Goal: Information Seeking & Learning: Check status

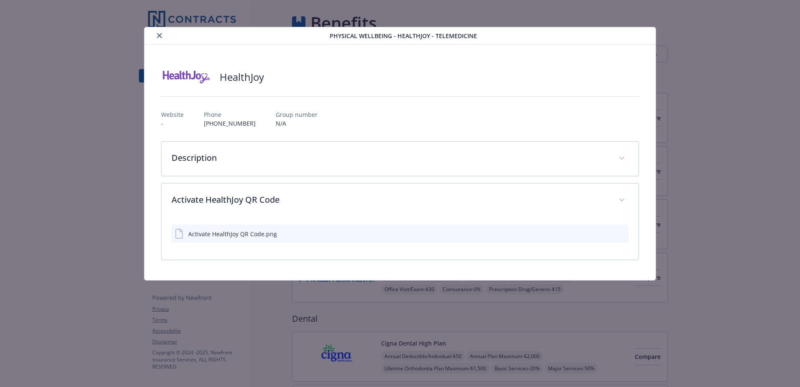
scroll to position [1066, 0]
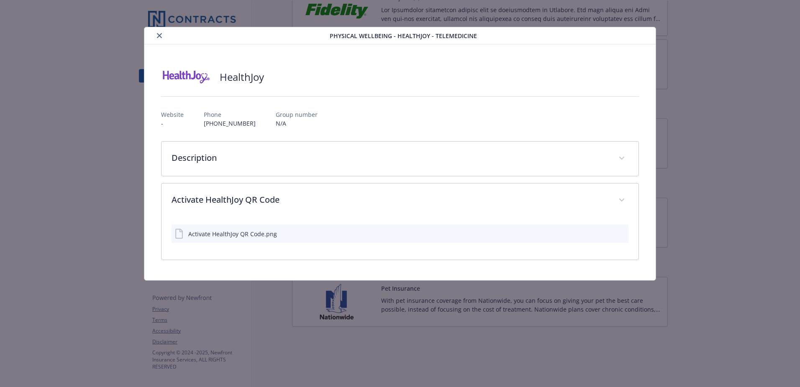
click at [157, 36] on icon "close" at bounding box center [159, 35] width 5 height 5
